Goal: Obtain resource: Obtain resource

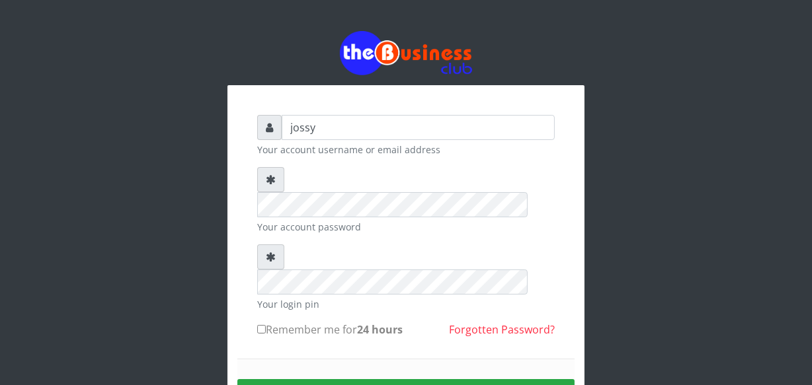
type input "jossy"
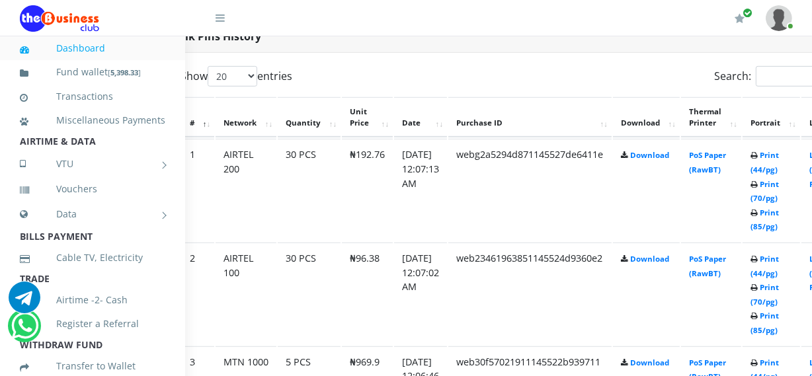
scroll to position [721, 48]
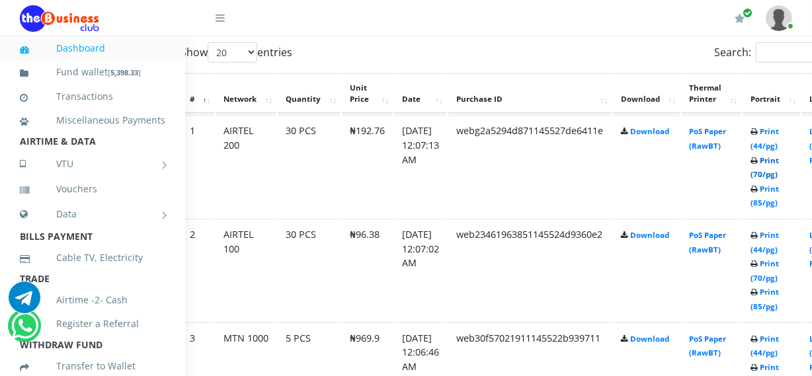
click at [779, 173] on link "Print (70/pg)" at bounding box center [764, 167] width 28 height 24
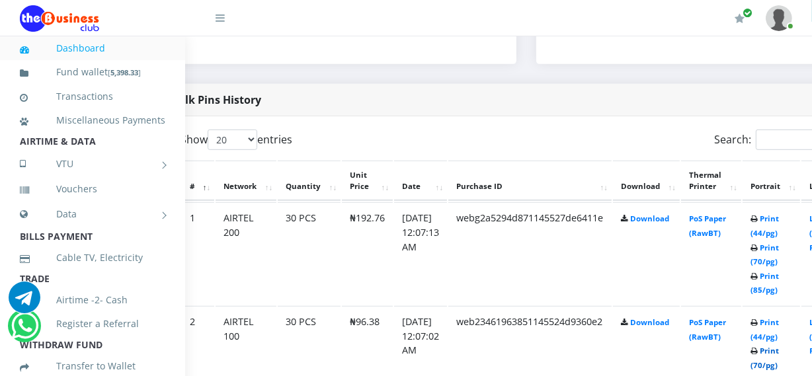
click at [779, 346] on link "Print (70/pg)" at bounding box center [764, 358] width 28 height 24
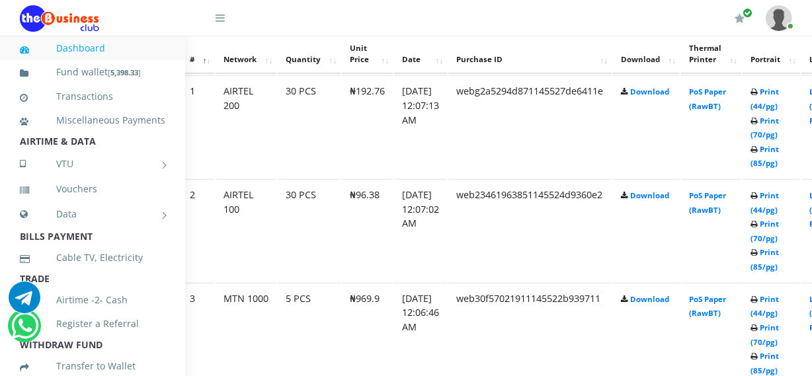
scroll to position [769, 48]
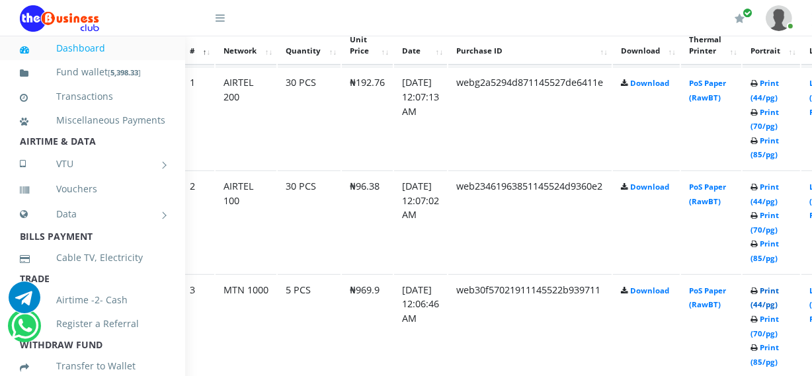
click at [779, 303] on link "Print (44/pg)" at bounding box center [764, 298] width 28 height 24
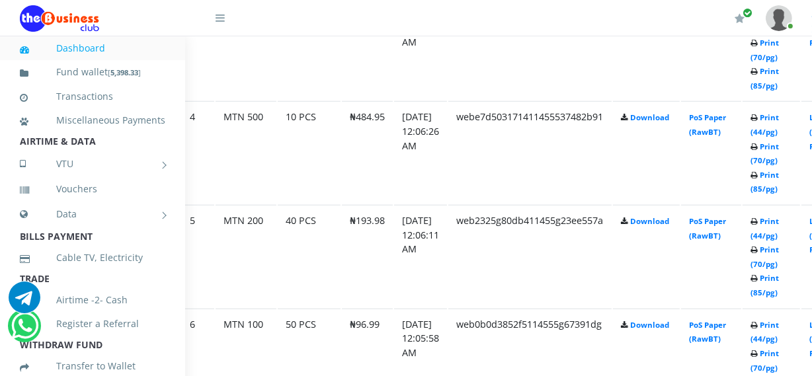
scroll to position [1058, 48]
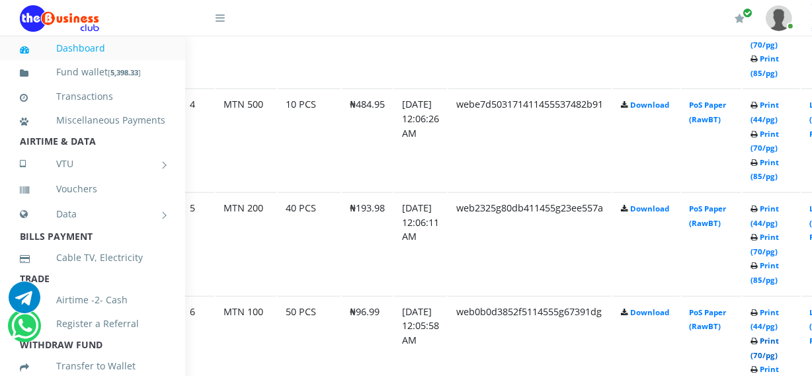
click at [779, 350] on link "Print (70/pg)" at bounding box center [764, 348] width 28 height 24
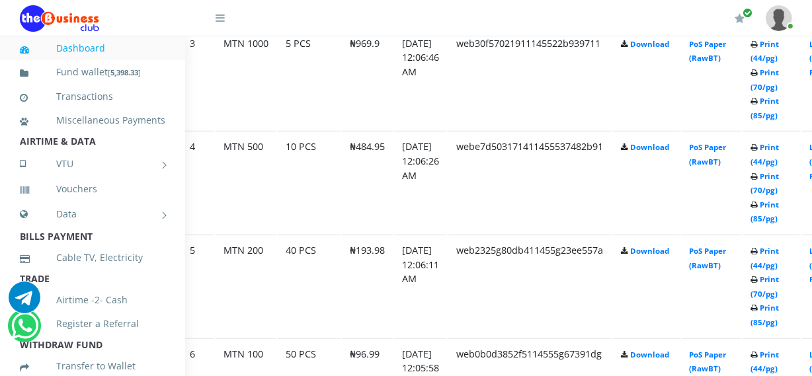
scroll to position [1058, 48]
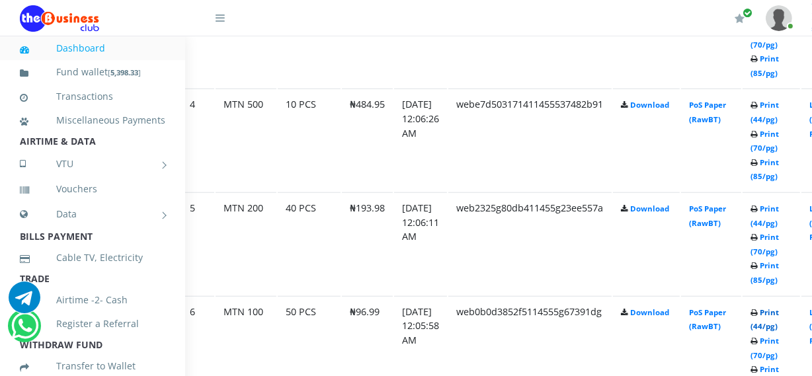
click at [779, 329] on link "Print (44/pg)" at bounding box center [764, 319] width 28 height 24
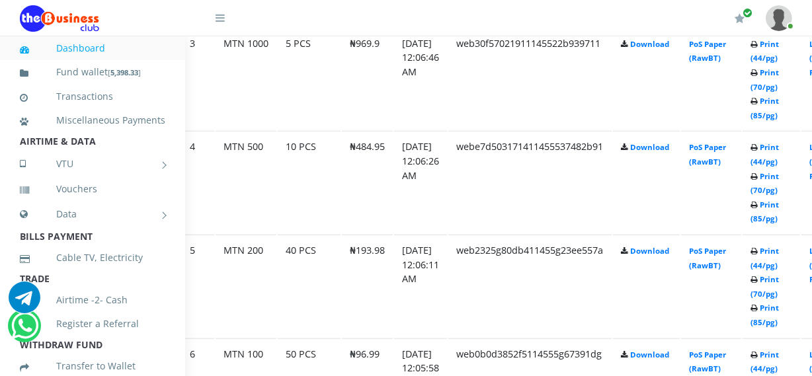
scroll to position [1058, 48]
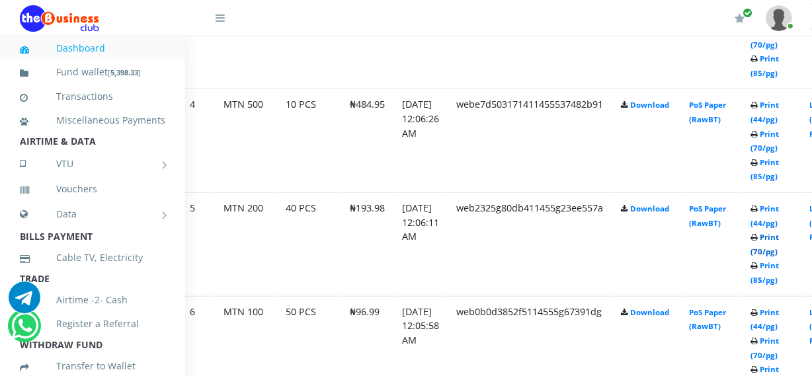
click at [774, 251] on link "Print (70/pg)" at bounding box center [764, 244] width 28 height 24
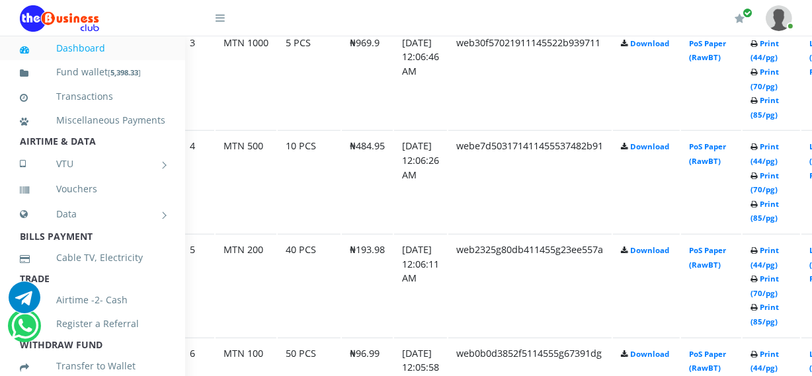
scroll to position [1058, 48]
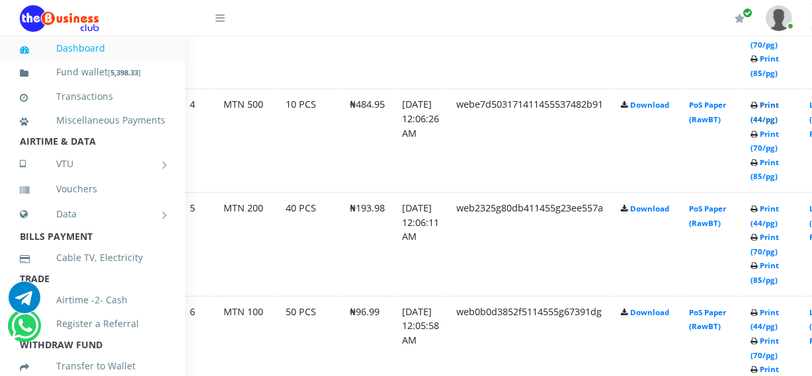
click at [779, 120] on link "Print (44/pg)" at bounding box center [764, 112] width 28 height 24
